Goal: Transaction & Acquisition: Register for event/course

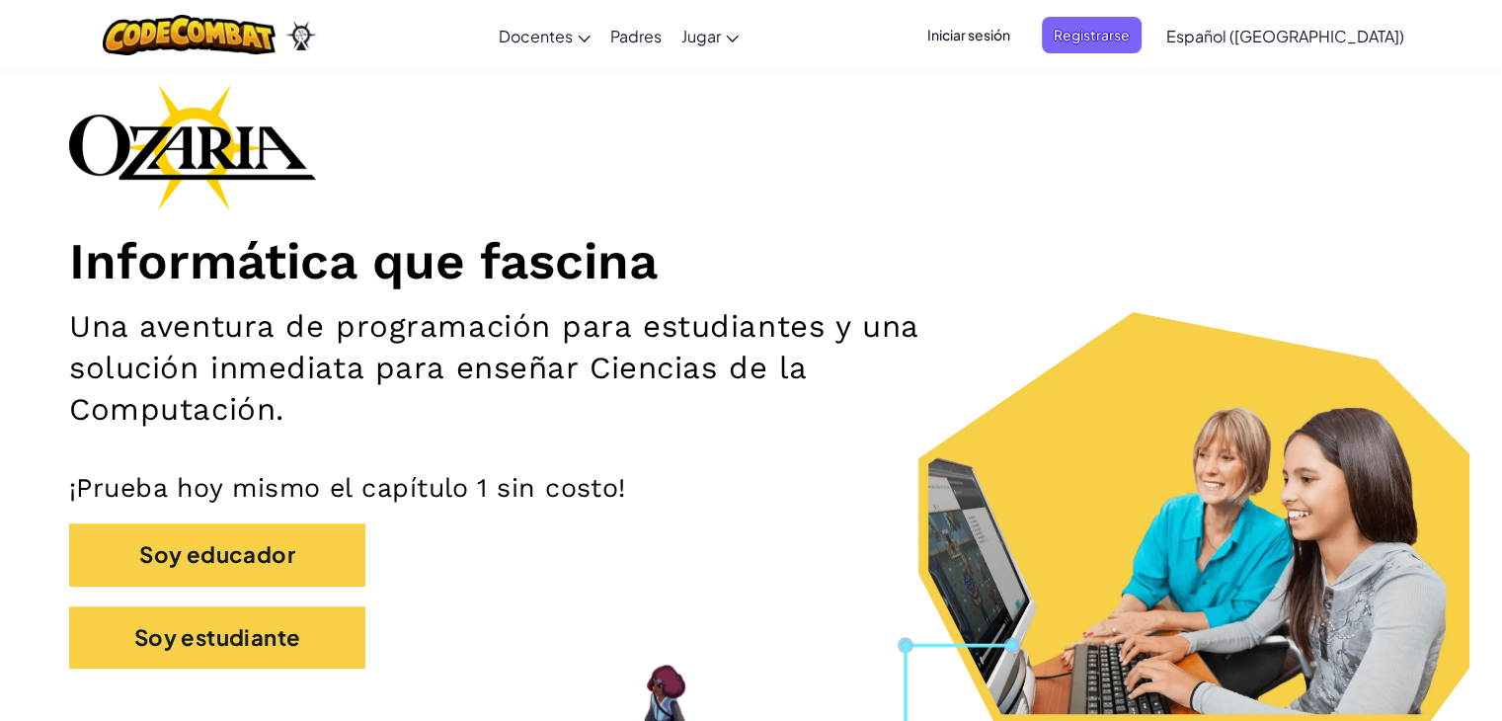
scroll to position [65, 0]
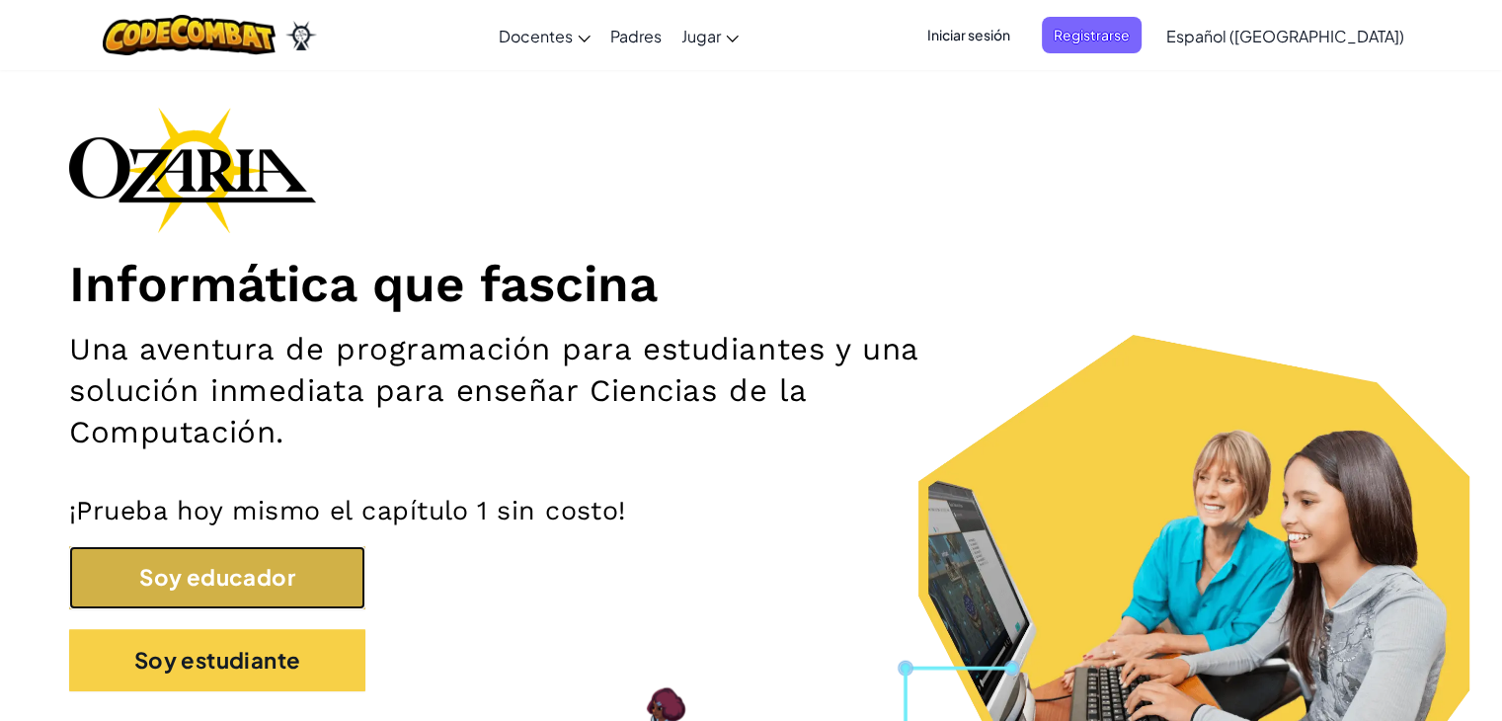
click at [239, 590] on button "Soy educador" at bounding box center [217, 577] width 296 height 62
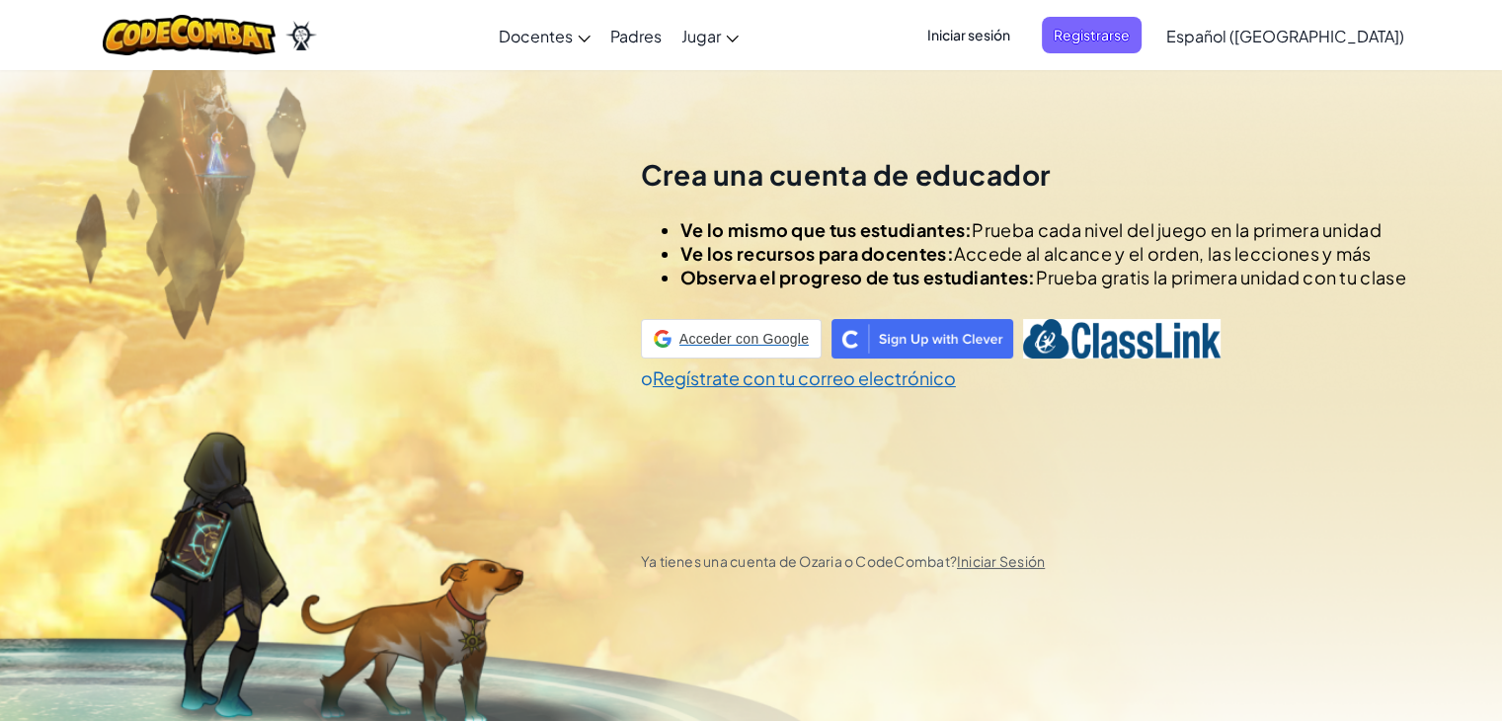
scroll to position [69, 0]
